Goal: Find specific page/section: Find specific page/section

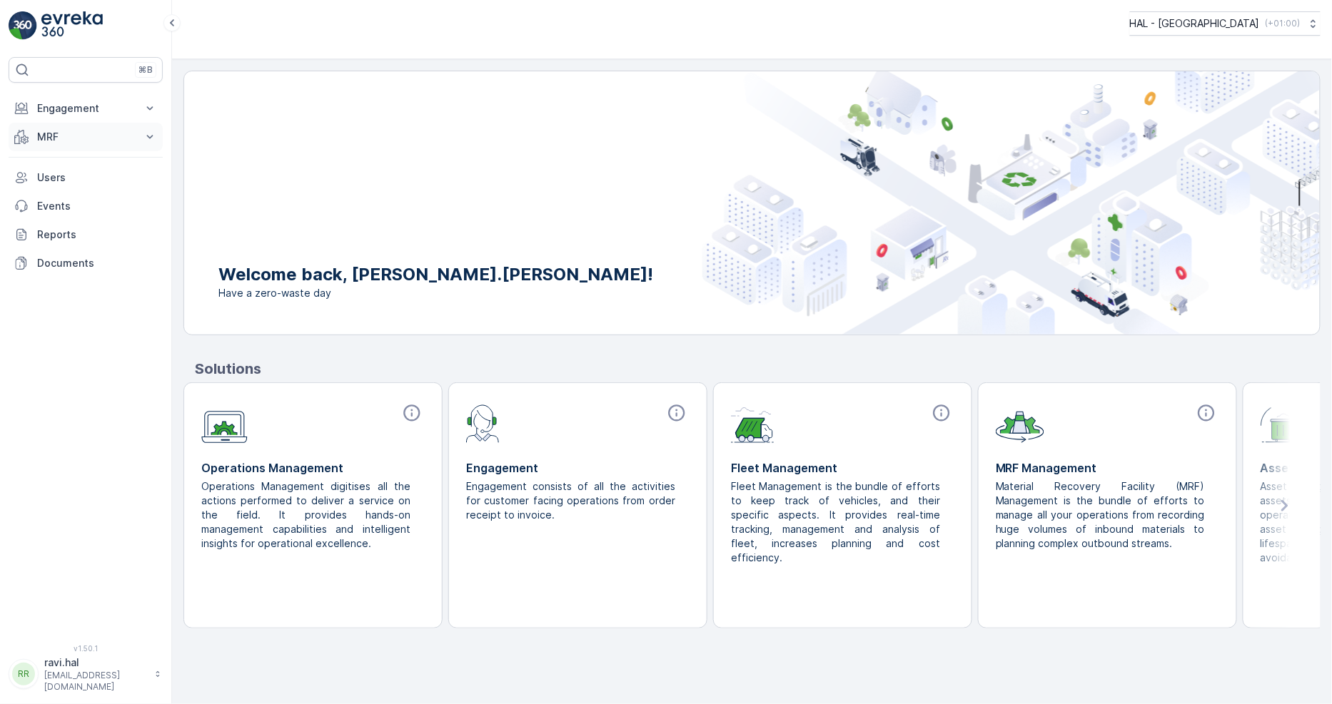
click at [31, 141] on button "MRF" at bounding box center [86, 137] width 154 height 29
click at [57, 200] on p "Materials" at bounding box center [58, 201] width 44 height 14
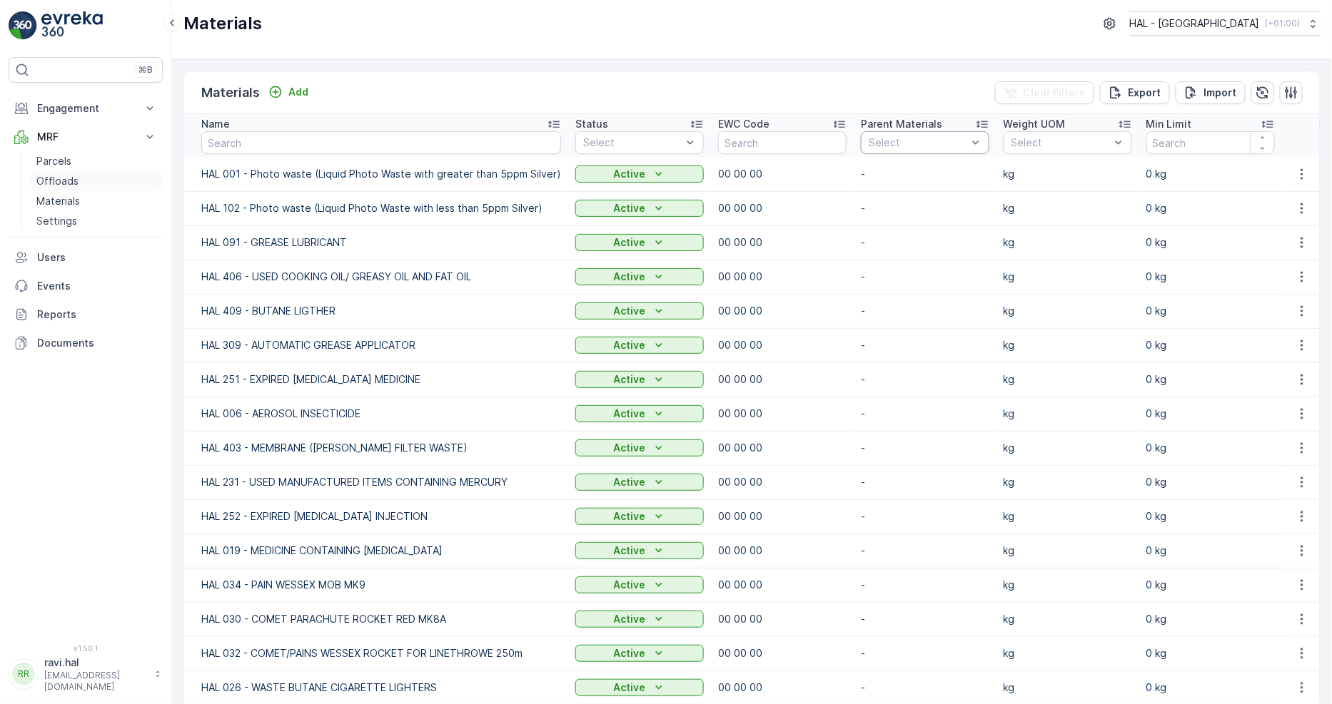
click at [64, 180] on p "Offloads" at bounding box center [57, 181] width 42 height 14
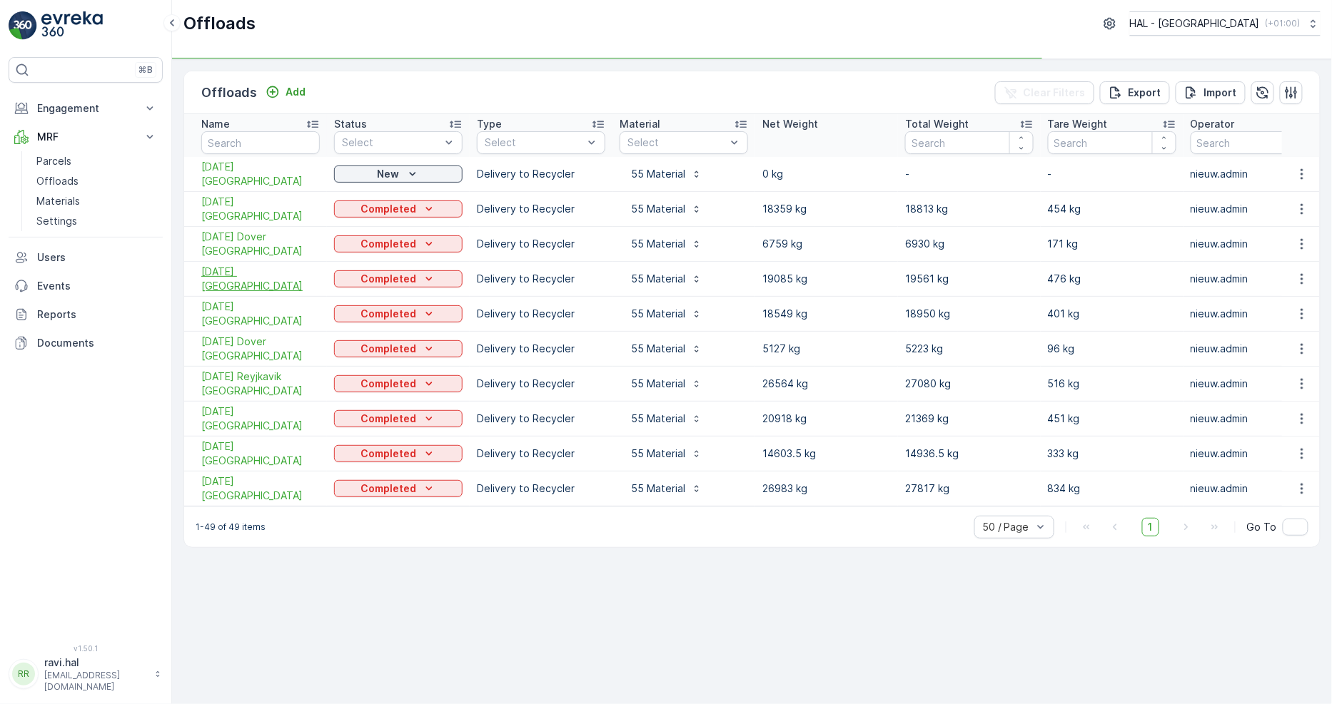
click at [219, 278] on span "[DATE] [GEOGRAPHIC_DATA]" at bounding box center [260, 279] width 118 height 29
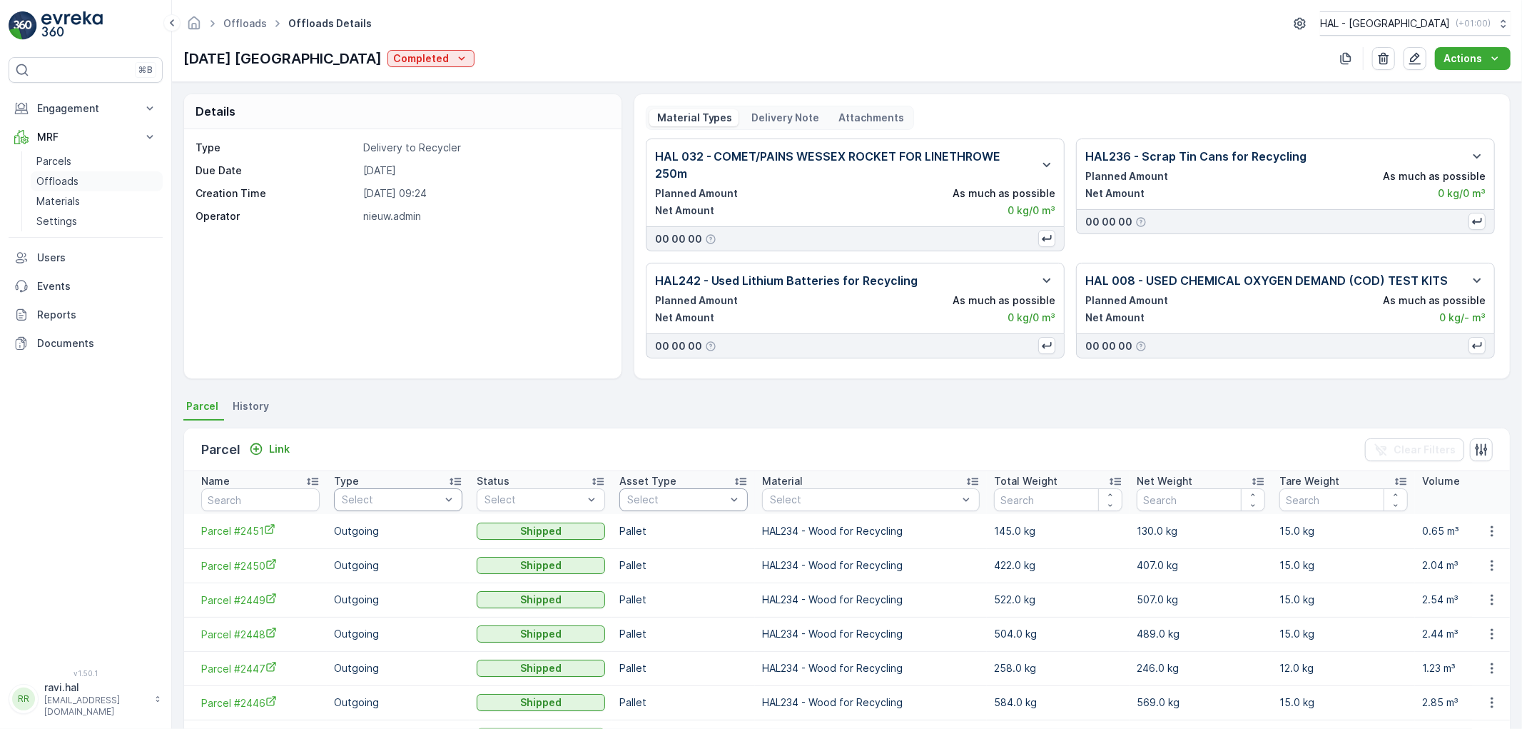
click at [41, 180] on p "Offloads" at bounding box center [57, 181] width 42 height 14
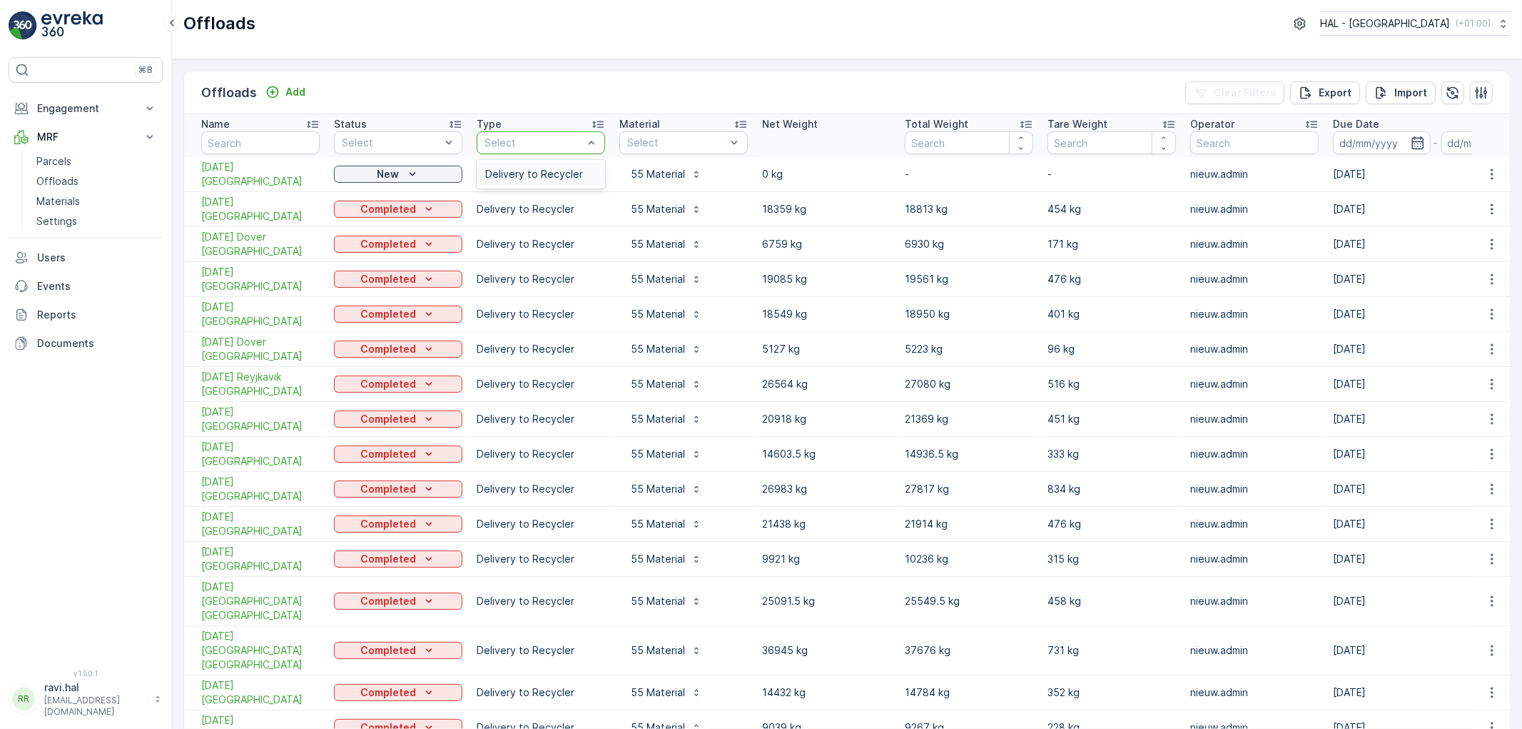
click at [520, 144] on div at bounding box center [533, 142] width 101 height 11
click at [521, 144] on div at bounding box center [533, 142] width 101 height 11
